Goal: Task Accomplishment & Management: Complete application form

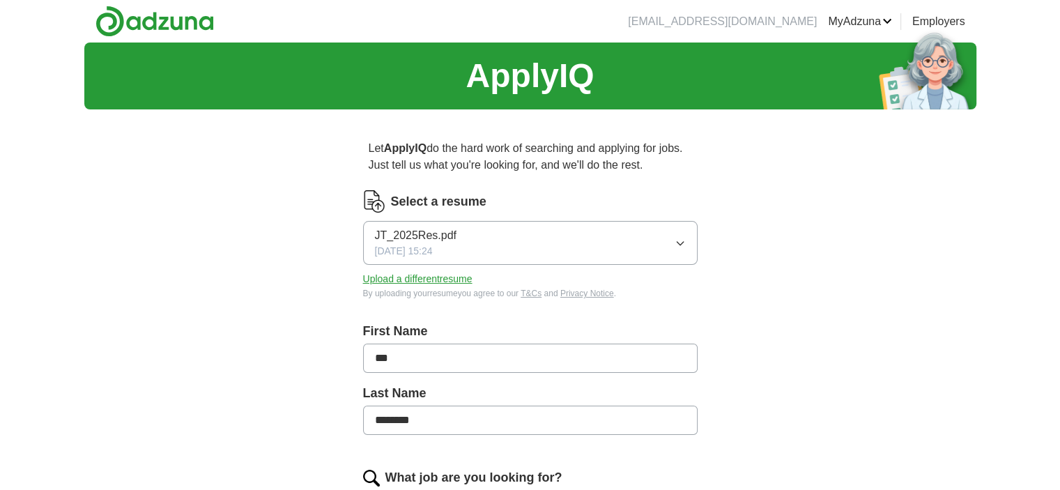
click at [435, 279] on button "Upload a different resume" at bounding box center [417, 279] width 109 height 15
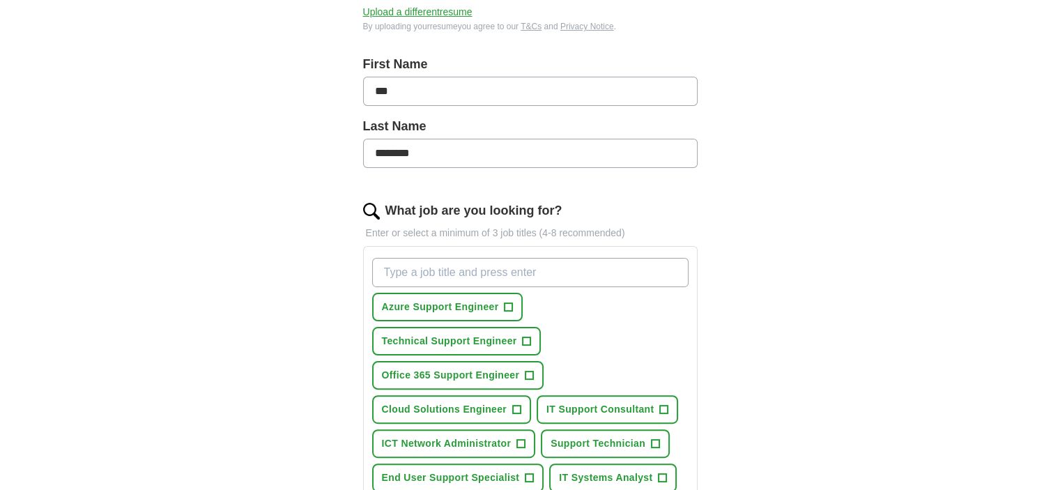
scroll to position [297, 0]
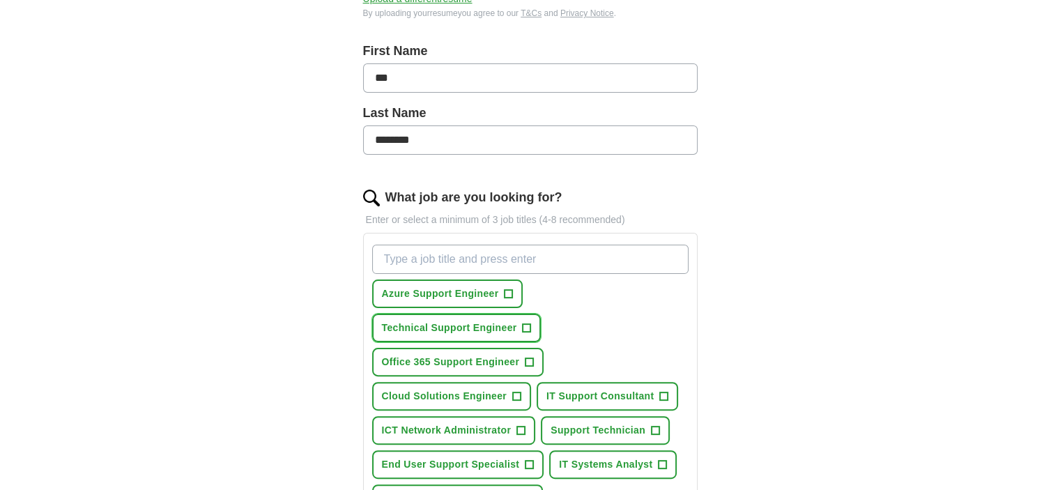
click at [527, 323] on span "+" at bounding box center [527, 328] width 8 height 11
click at [535, 348] on button "Office 365 Support Engineer +" at bounding box center [458, 362] width 172 height 29
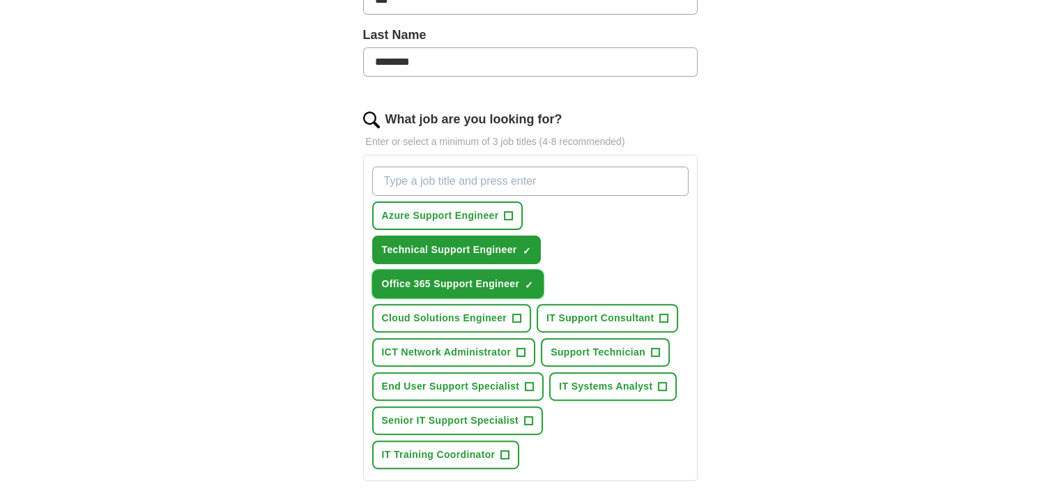
scroll to position [379, 0]
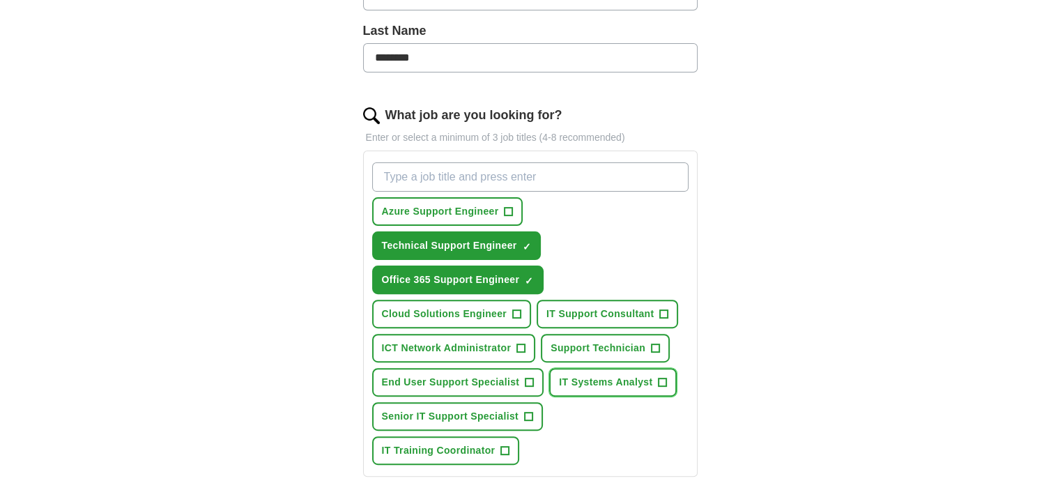
click at [661, 377] on span "+" at bounding box center [663, 382] width 8 height 11
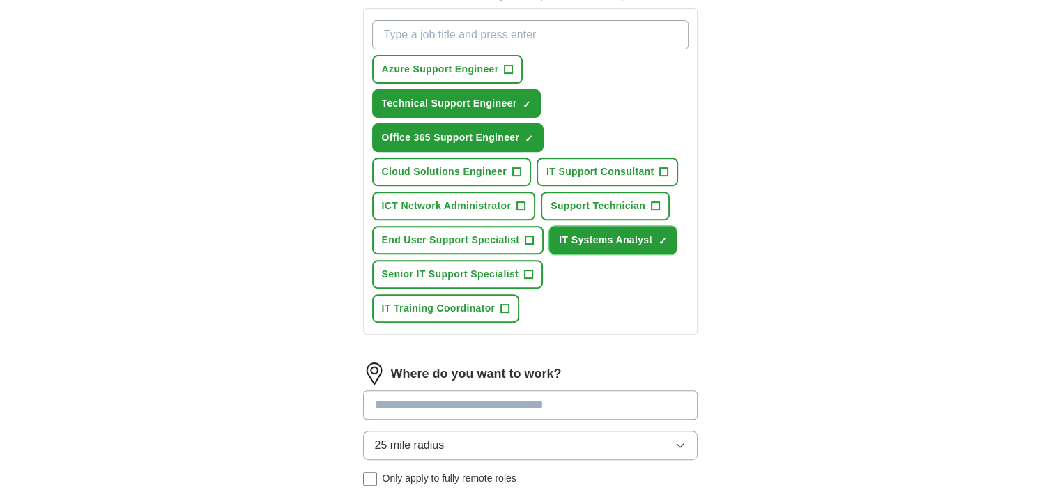
scroll to position [532, 0]
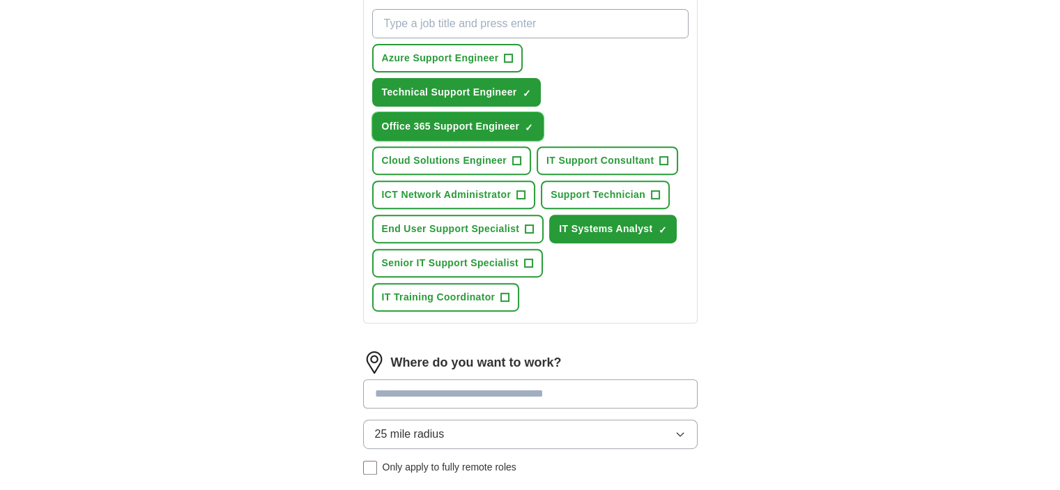
click at [0, 0] on span "×" at bounding box center [0, 0] width 0 height 0
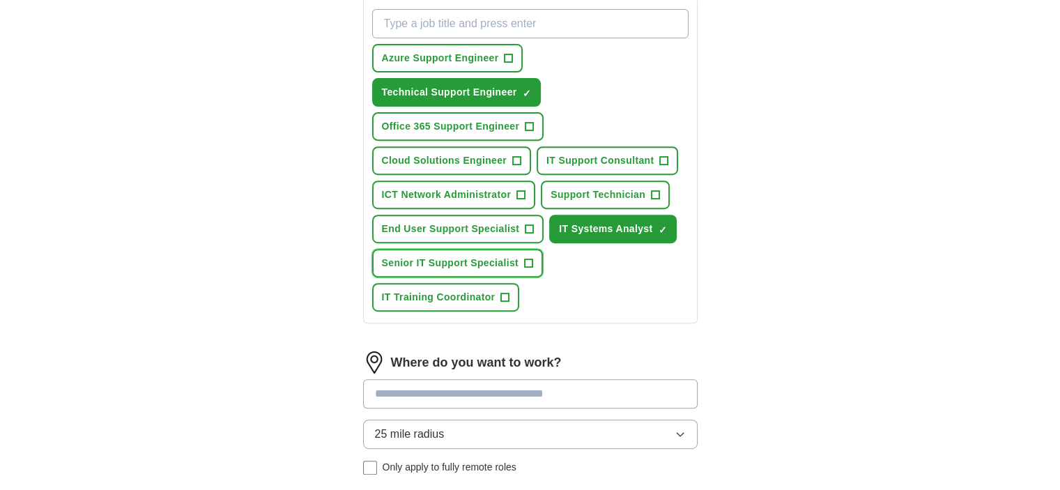
click at [532, 259] on span "+" at bounding box center [528, 263] width 9 height 9
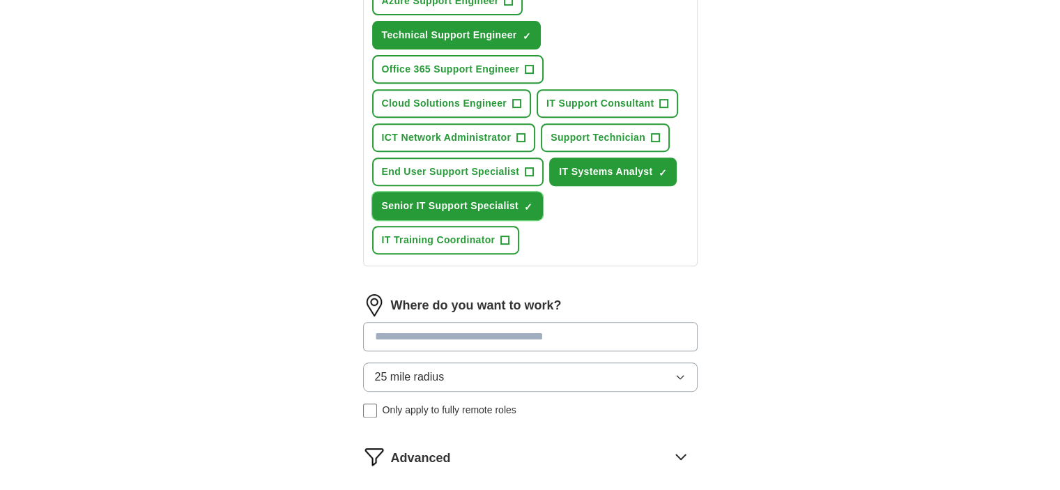
scroll to position [591, 0]
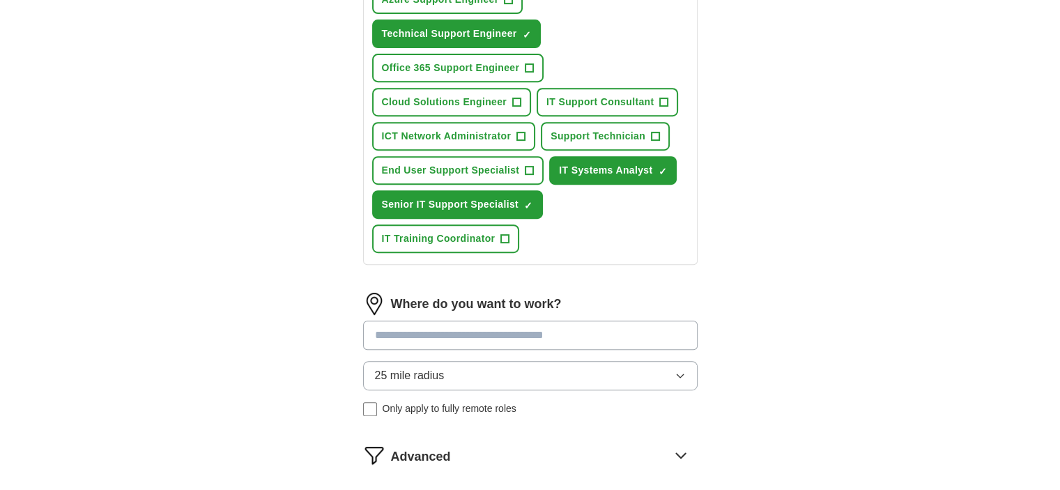
click at [453, 321] on input at bounding box center [530, 335] width 335 height 29
type input "*******"
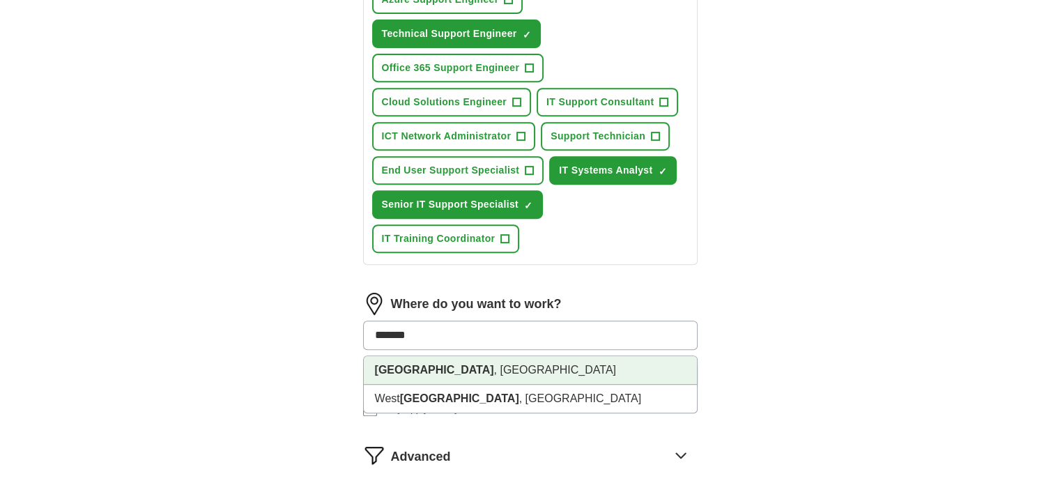
click at [446, 356] on li "[GEOGRAPHIC_DATA] , [GEOGRAPHIC_DATA]" at bounding box center [530, 370] width 333 height 29
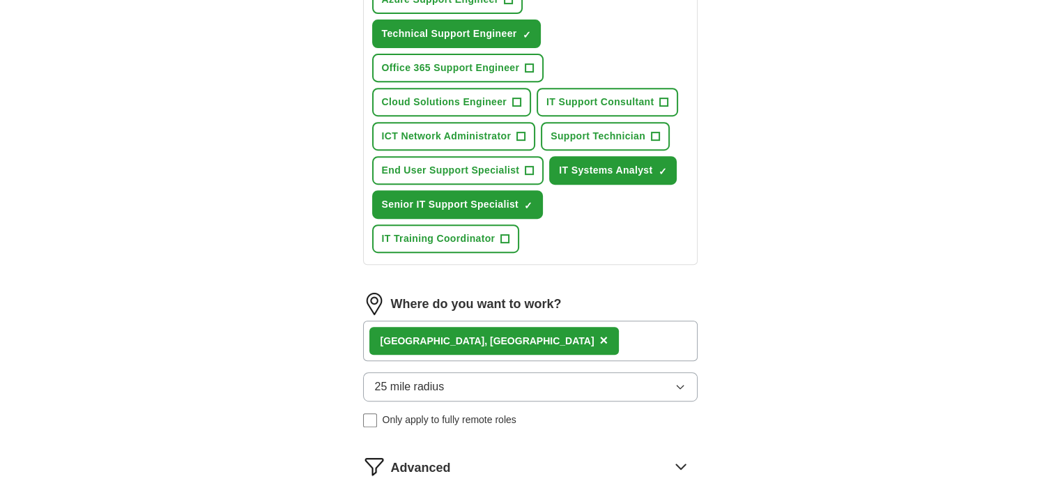
click at [689, 372] on button "25 mile radius" at bounding box center [530, 386] width 335 height 29
drag, startPoint x: 437, startPoint y: 447, endPoint x: 425, endPoint y: 415, distance: 34.2
click at [425, 415] on ul "Only in 5 mile radius 10 mile radius 25 mile radius ✓ 50 mile radius 100 mile r…" at bounding box center [530, 491] width 335 height 175
click at [425, 439] on span "5 mile radius" at bounding box center [406, 447] width 63 height 17
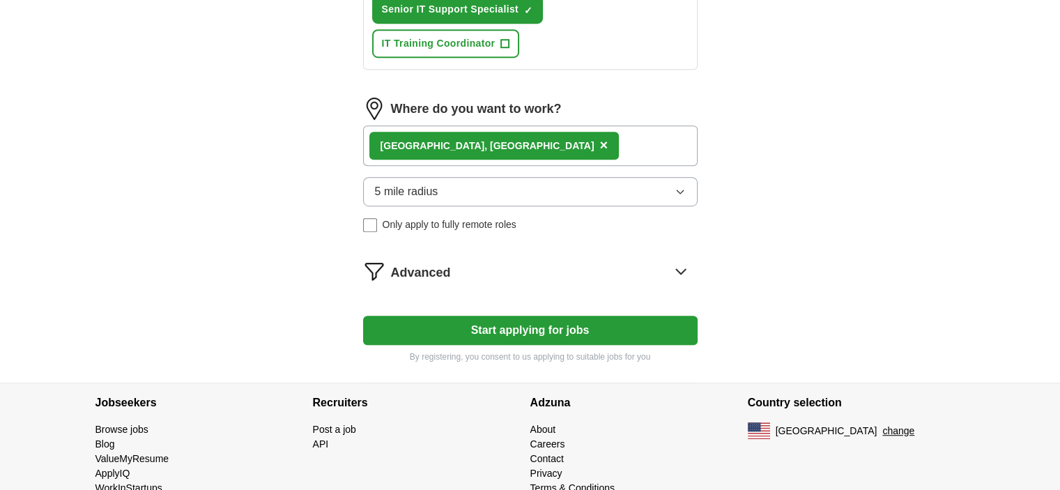
scroll to position [796, 0]
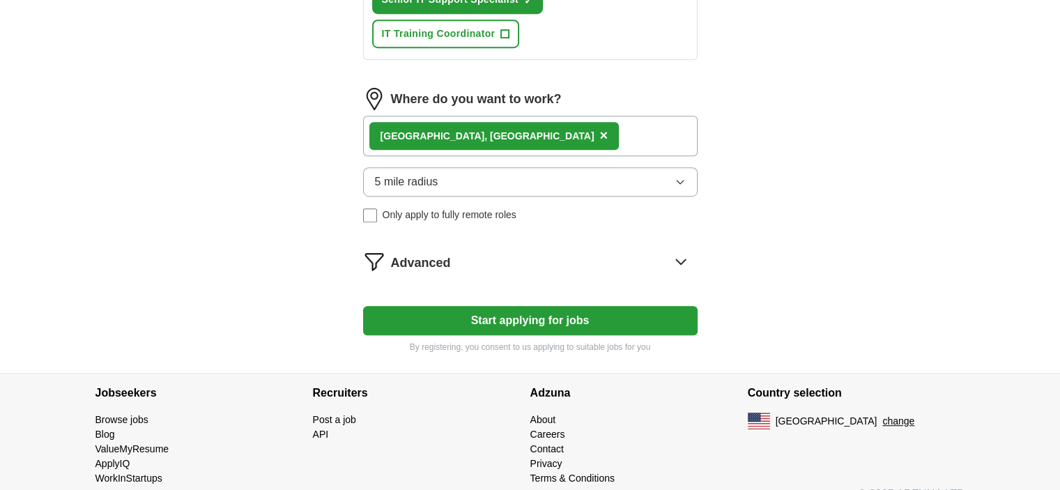
click at [589, 306] on button "Start applying for jobs" at bounding box center [530, 320] width 335 height 29
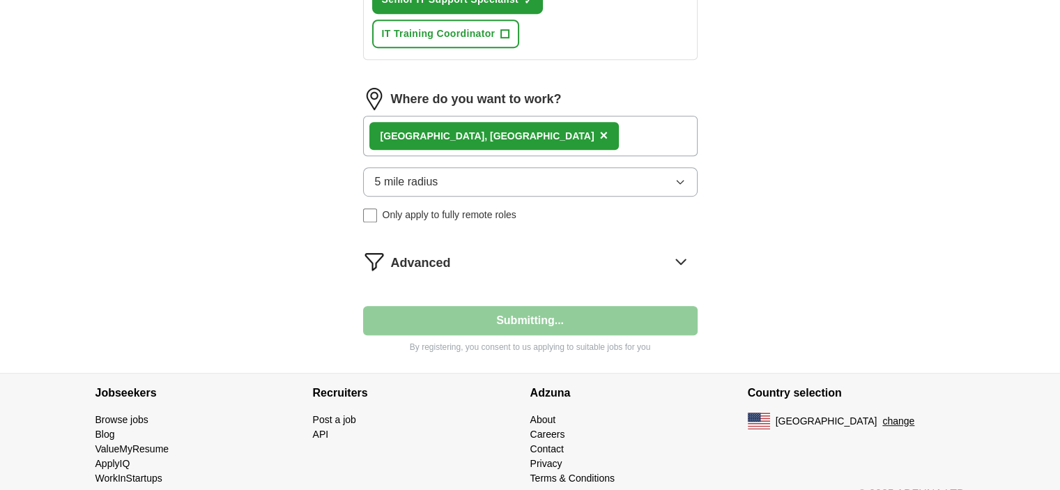
select select "**"
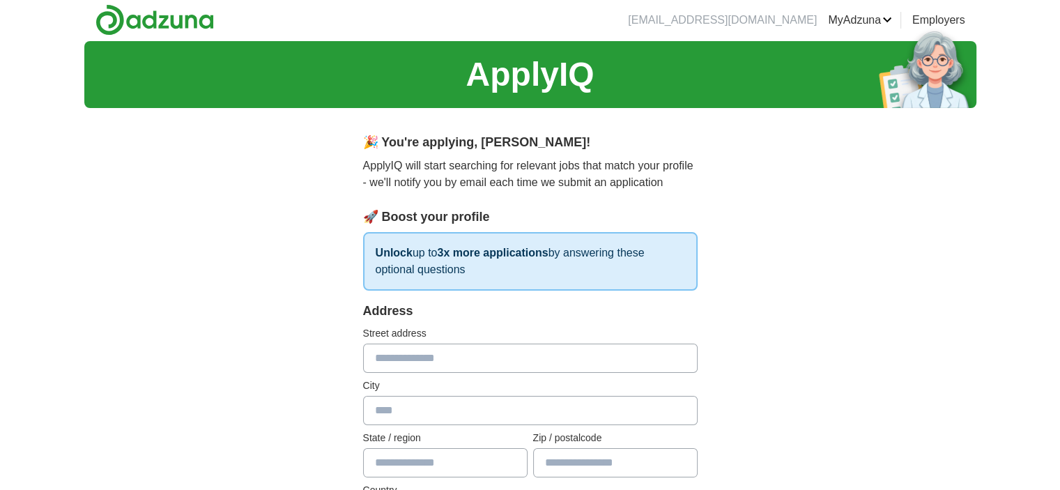
scroll to position [0, 0]
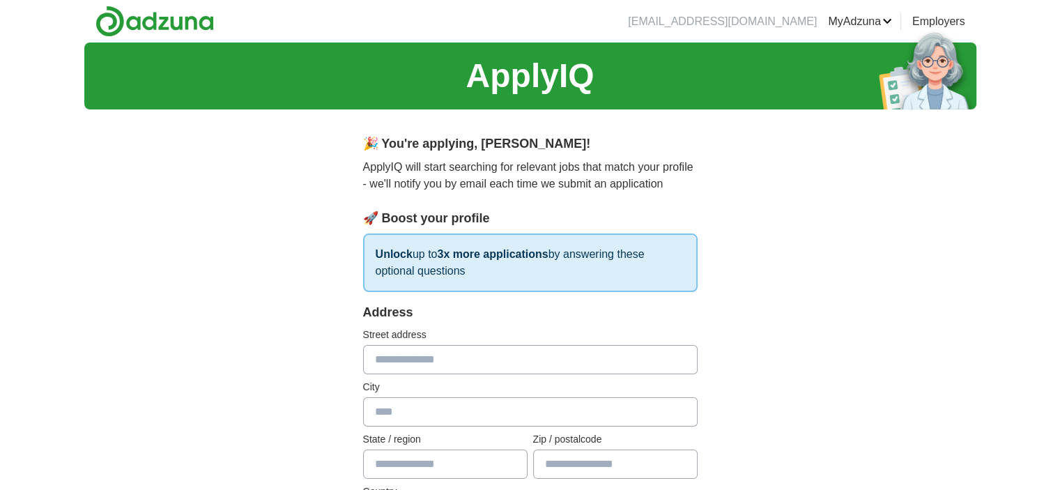
click at [473, 356] on input "text" at bounding box center [530, 359] width 335 height 29
type input "**********"
type input "**"
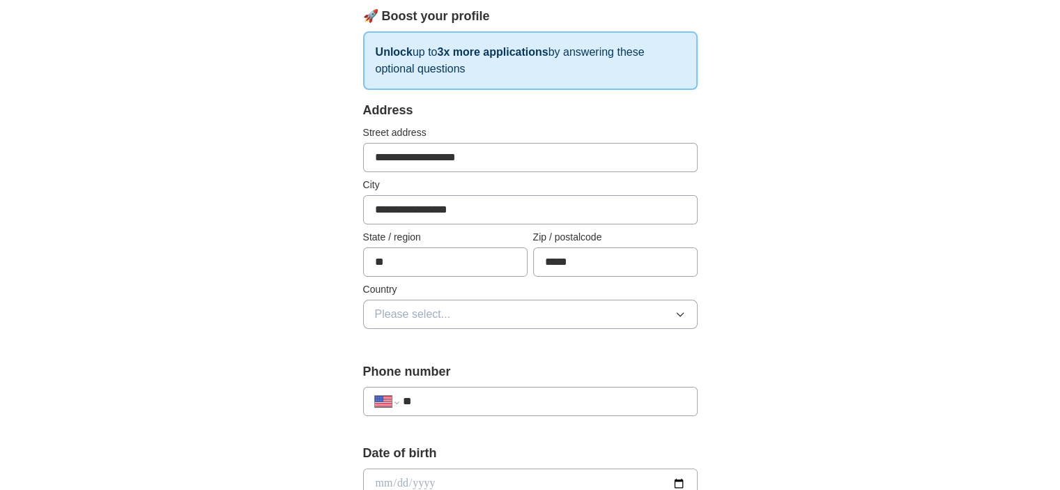
scroll to position [203, 0]
type input "*****"
click at [438, 318] on span "Please select..." at bounding box center [413, 313] width 76 height 17
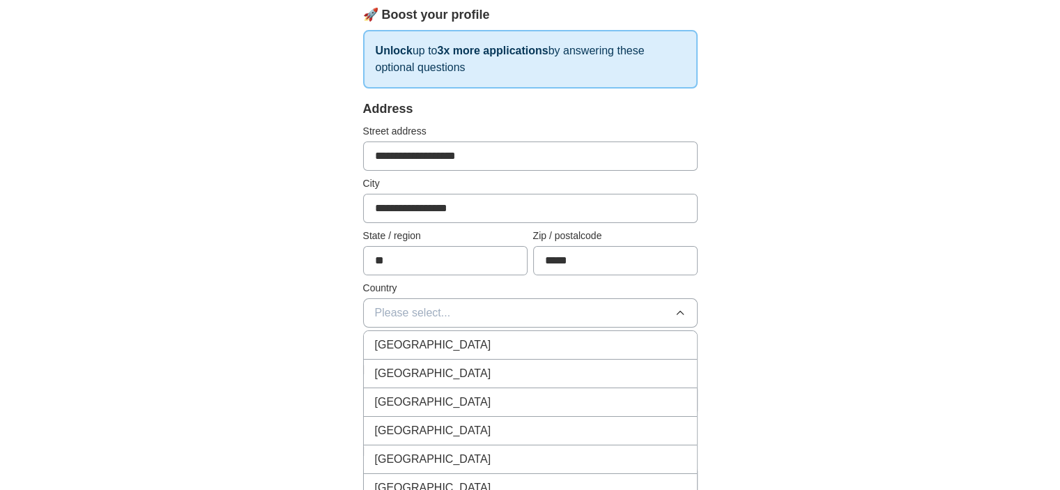
click at [422, 370] on span "[GEOGRAPHIC_DATA]" at bounding box center [433, 373] width 116 height 17
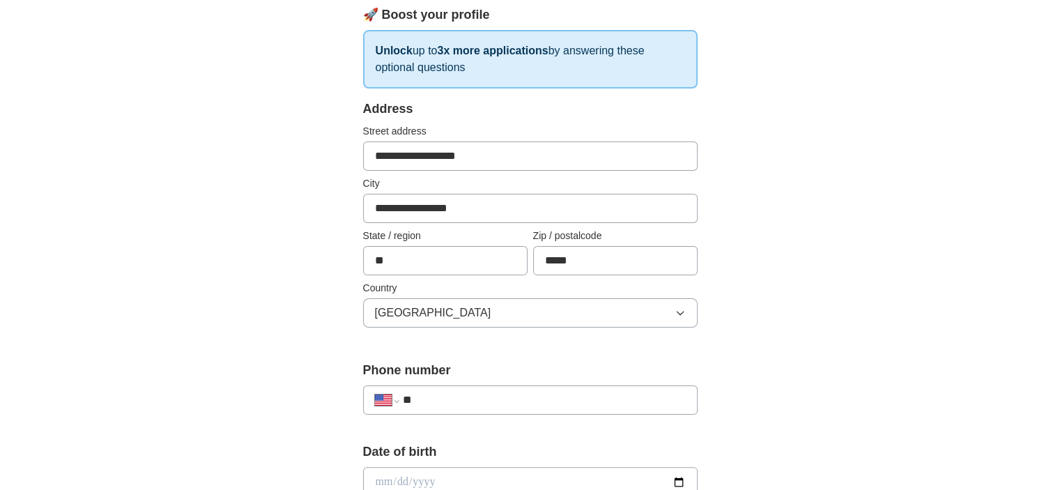
click at [456, 399] on input "**" at bounding box center [543, 400] width 283 height 17
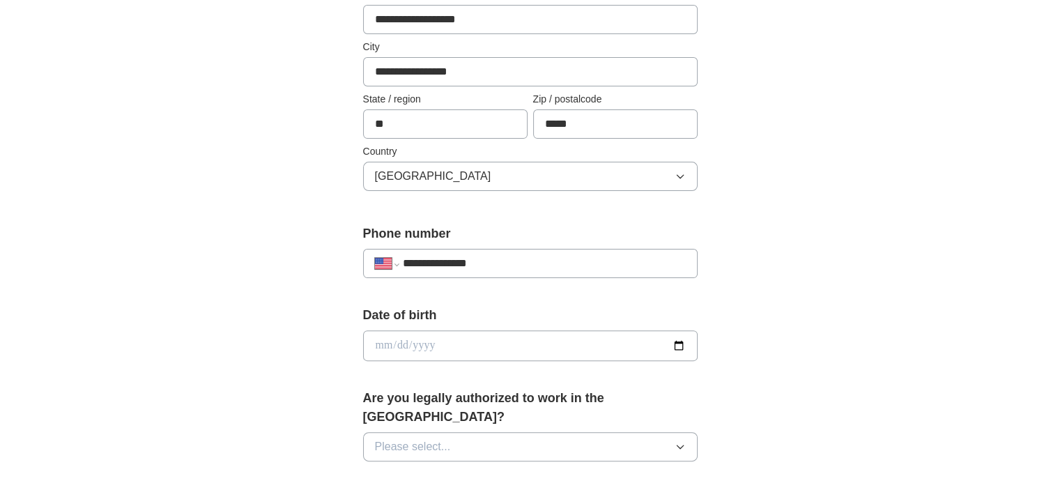
scroll to position [340, 0]
type input "**********"
click at [678, 342] on input "date" at bounding box center [530, 345] width 335 height 31
click at [367, 343] on input "date" at bounding box center [530, 345] width 335 height 31
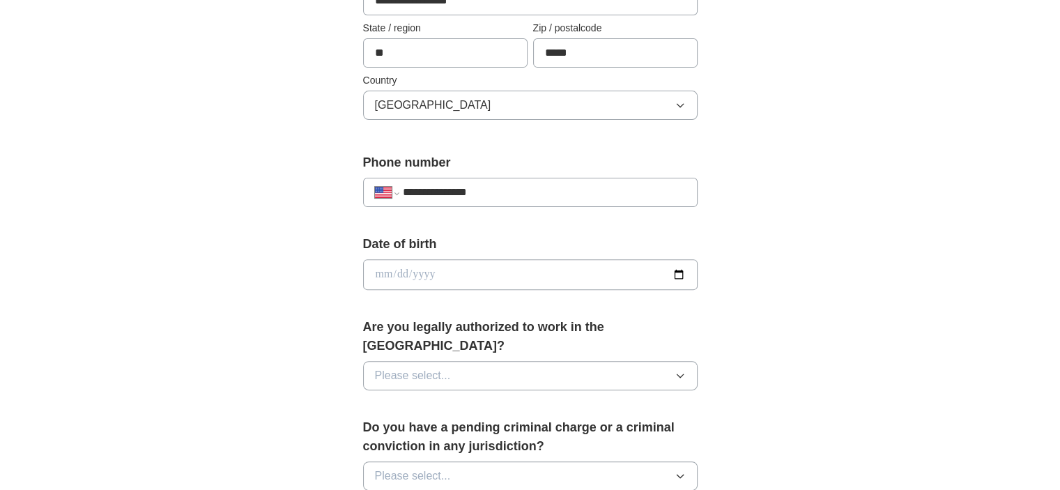
scroll to position [407, 0]
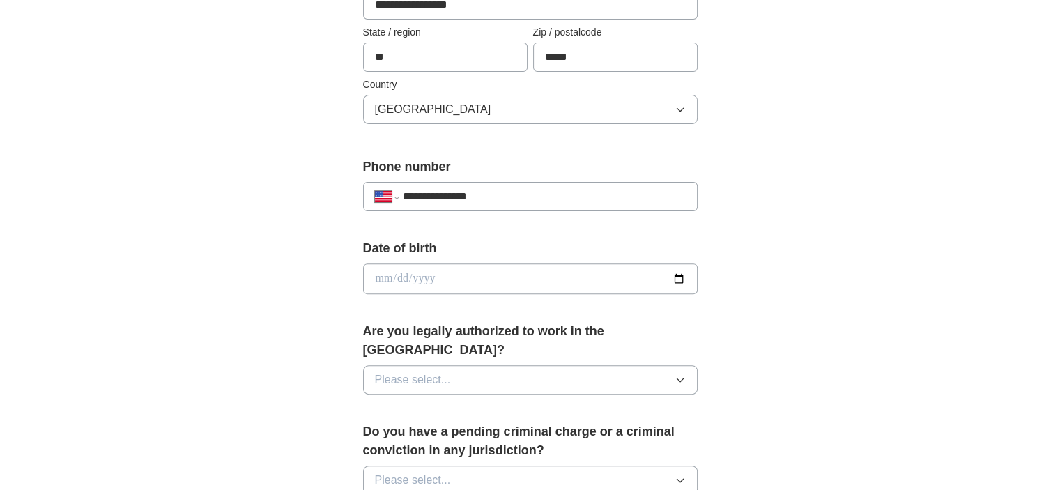
click at [408, 371] on span "Please select..." at bounding box center [413, 379] width 76 height 17
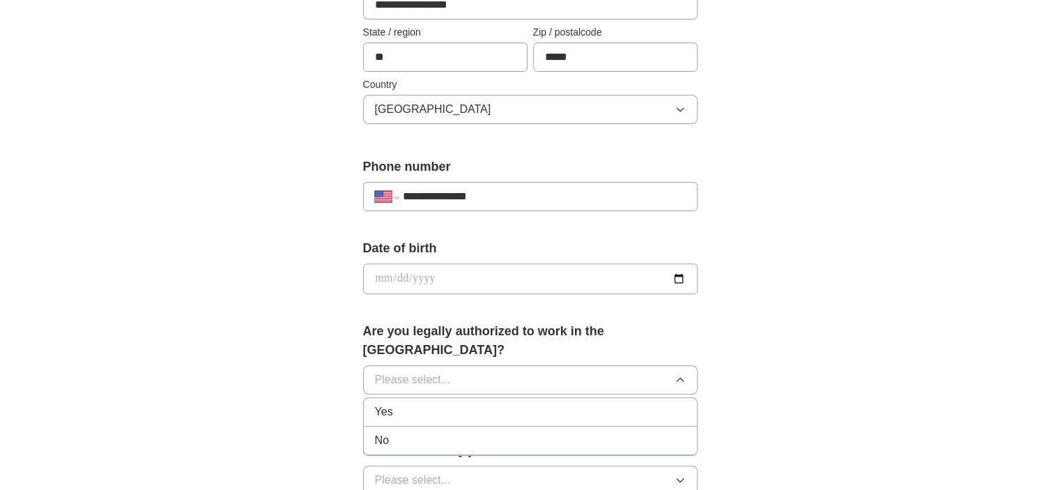
click at [396, 404] on div "Yes" at bounding box center [530, 412] width 311 height 17
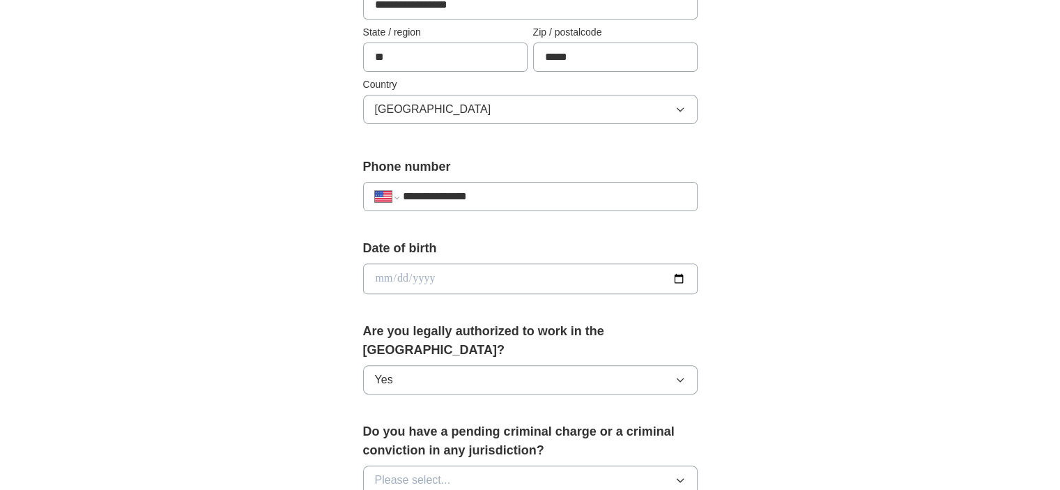
click at [403, 472] on span "Please select..." at bounding box center [413, 480] width 76 height 17
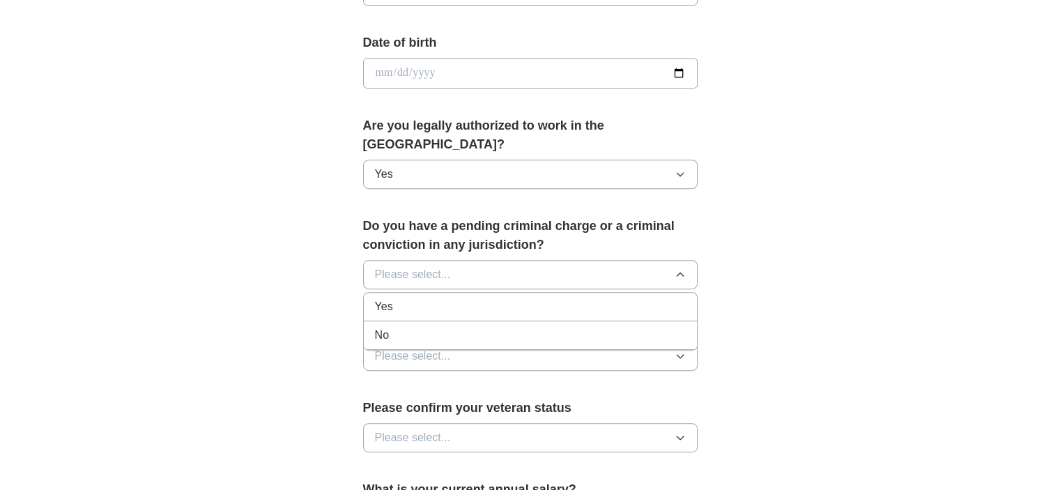
scroll to position [629, 0]
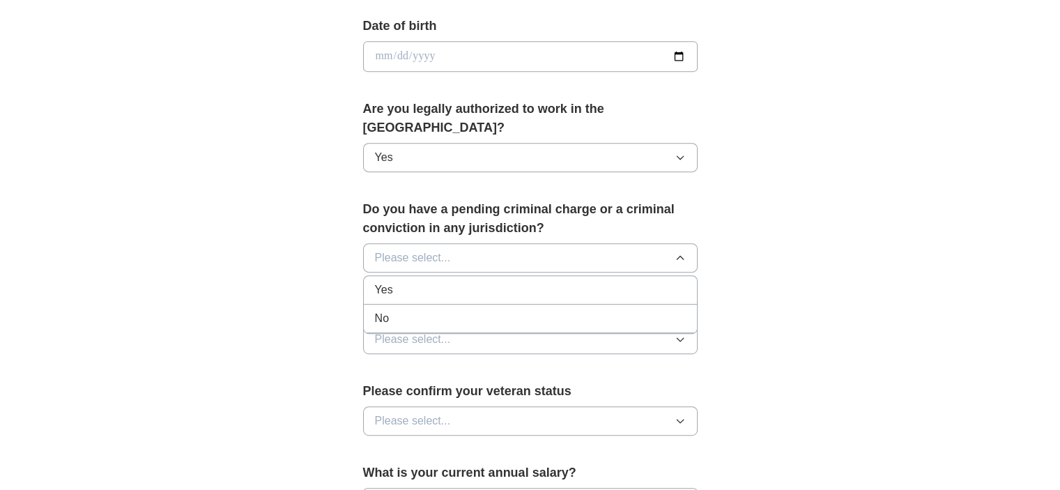
click at [390, 310] on div "No" at bounding box center [530, 318] width 311 height 17
click at [405, 331] on span "Please select..." at bounding box center [413, 339] width 76 height 17
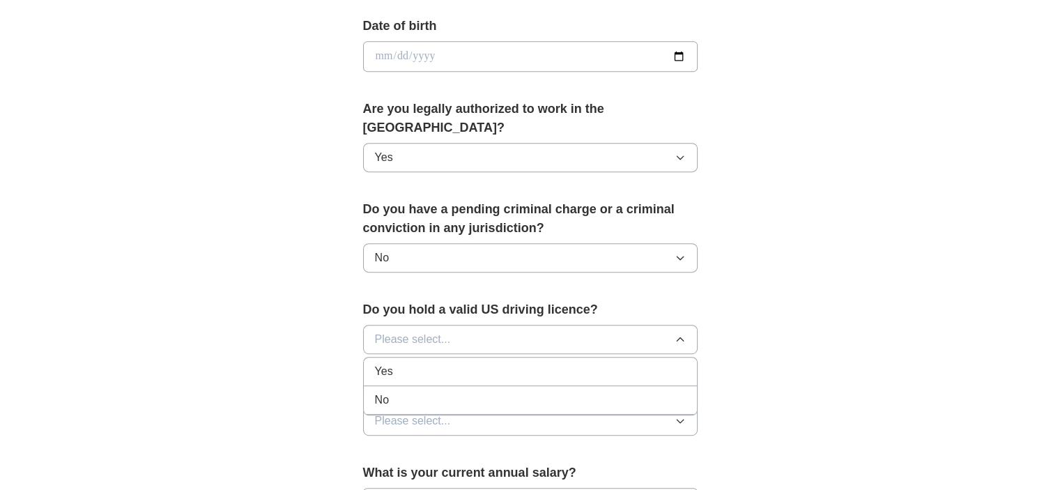
click at [393, 363] on div "Yes" at bounding box center [530, 371] width 311 height 17
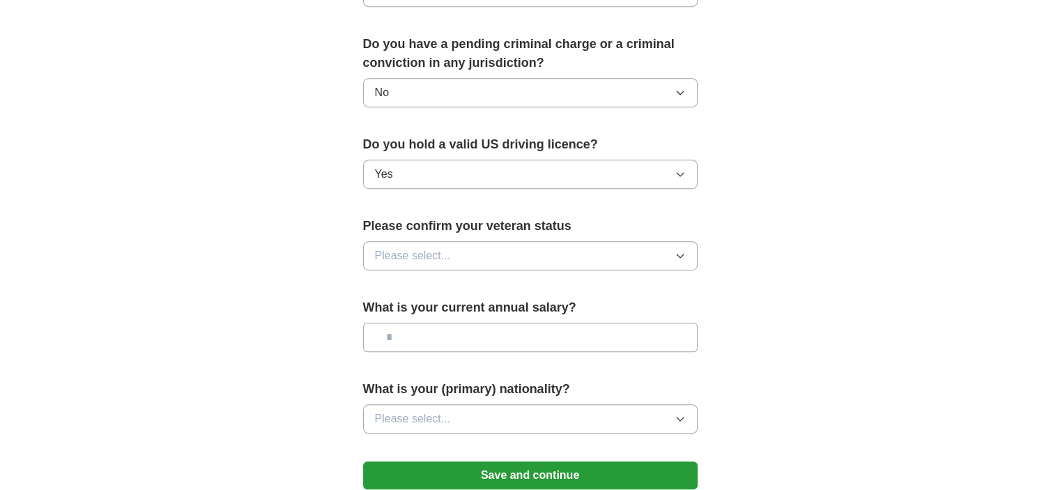
scroll to position [797, 0]
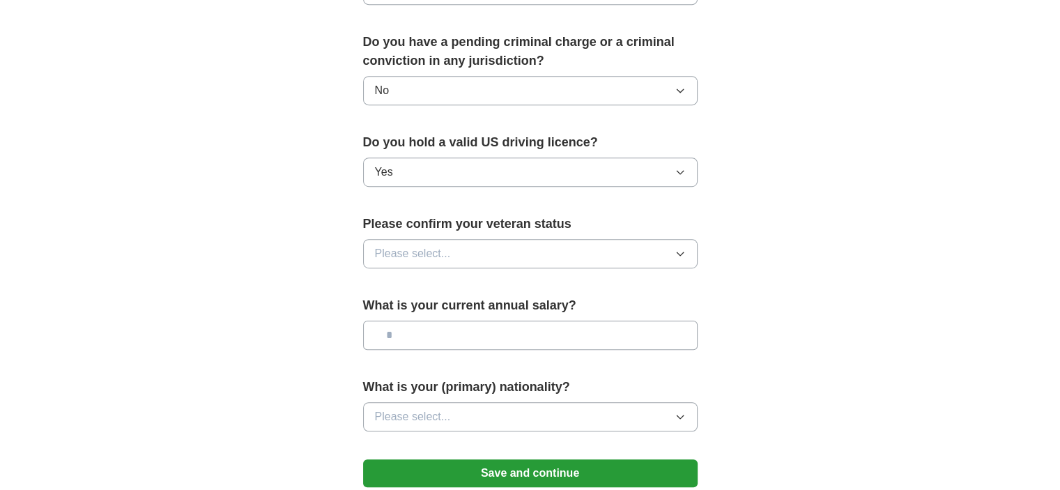
click at [424, 245] on span "Please select..." at bounding box center [413, 253] width 76 height 17
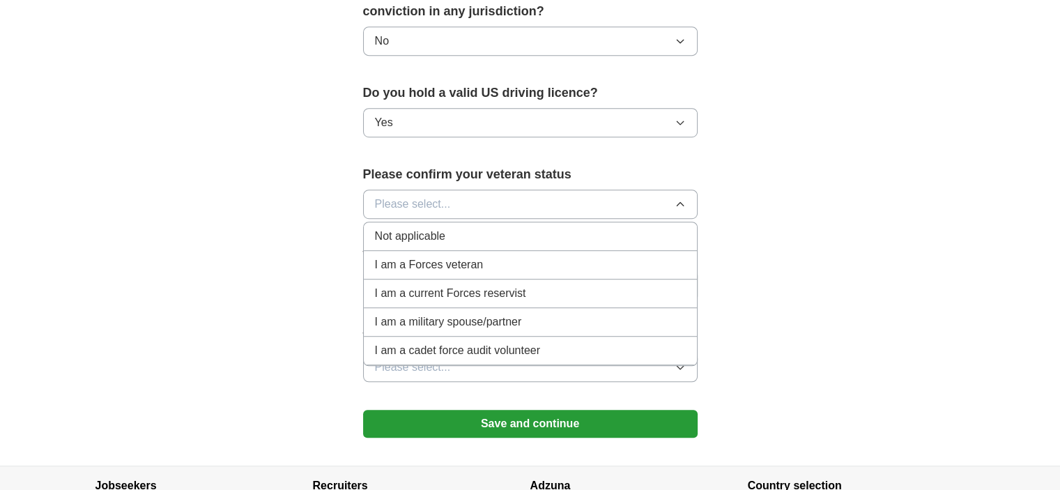
scroll to position [847, 0]
click at [406, 227] on span "Not applicable" at bounding box center [410, 235] width 70 height 17
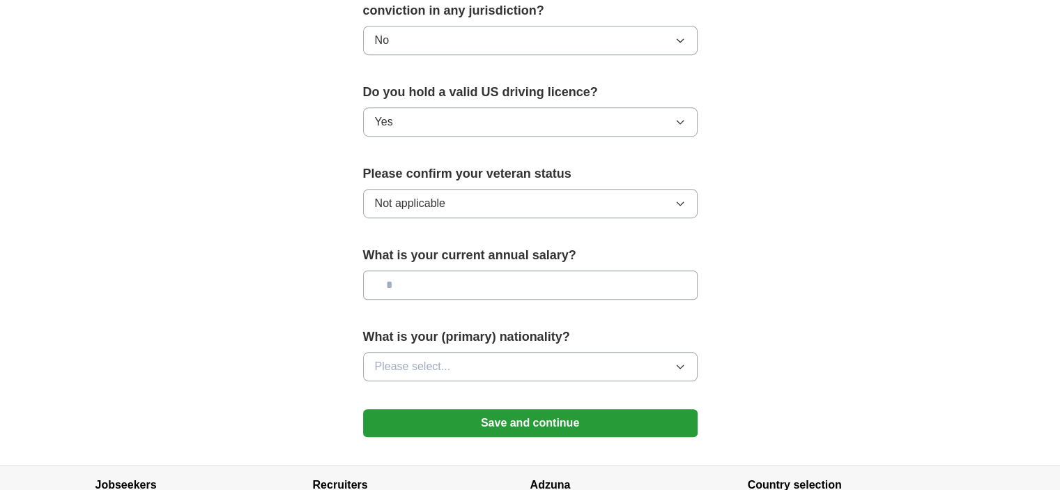
click at [463, 352] on button "Please select..." at bounding box center [530, 366] width 335 height 29
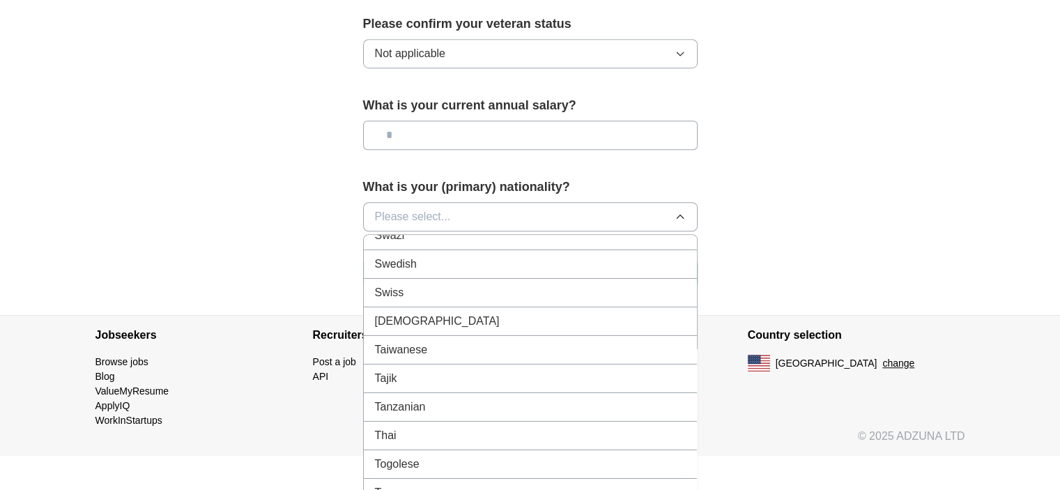
scroll to position [4648, 0]
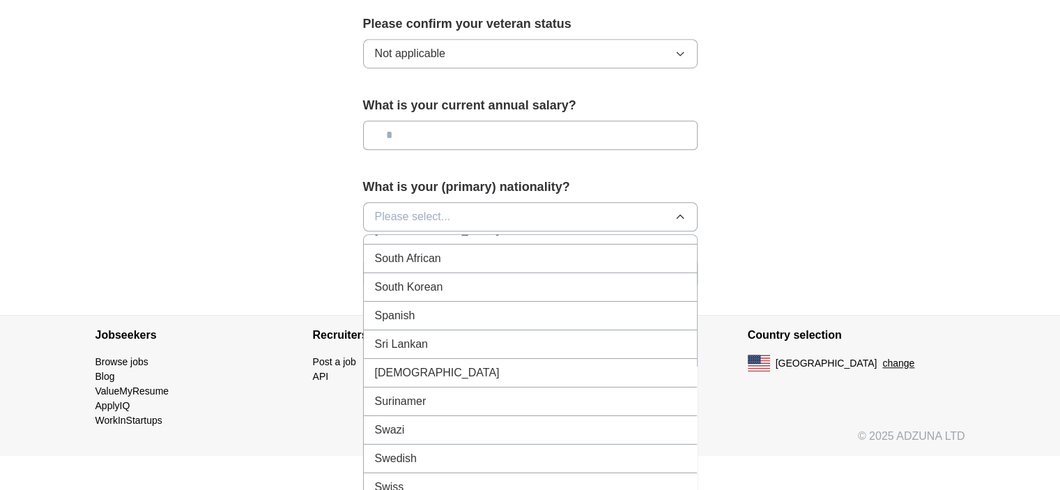
click at [371, 302] on li "Spanish" at bounding box center [530, 316] width 333 height 29
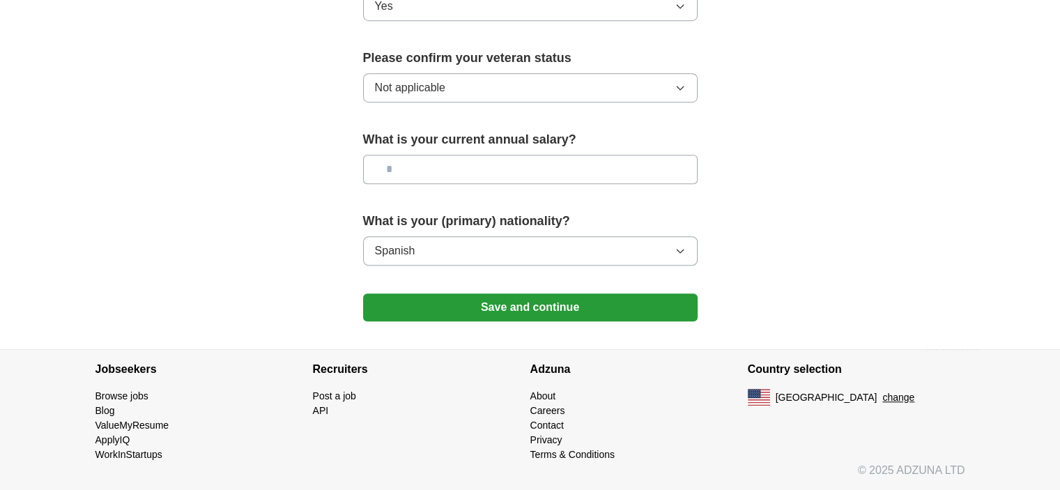
scroll to position [939, 0]
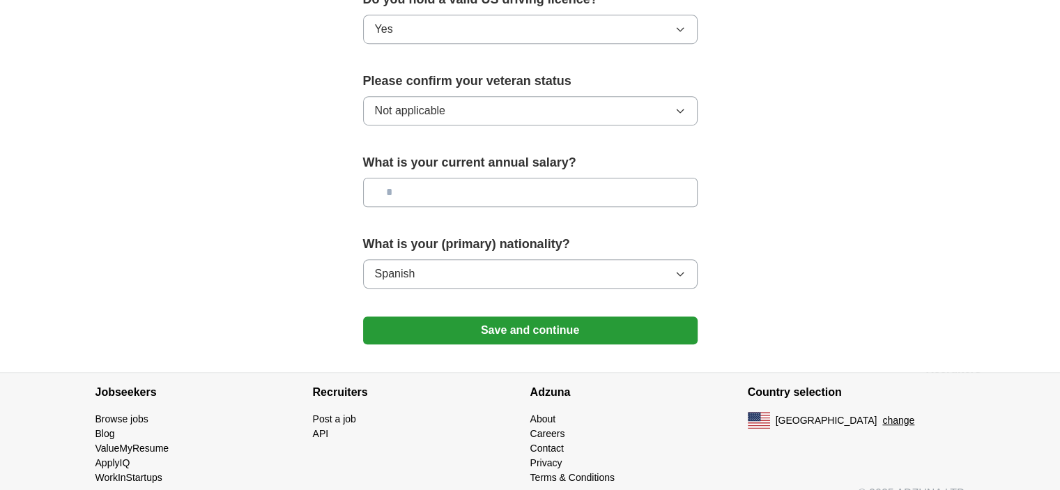
click at [496, 316] on button "Save and continue" at bounding box center [530, 330] width 335 height 28
